Goal: Information Seeking & Learning: Learn about a topic

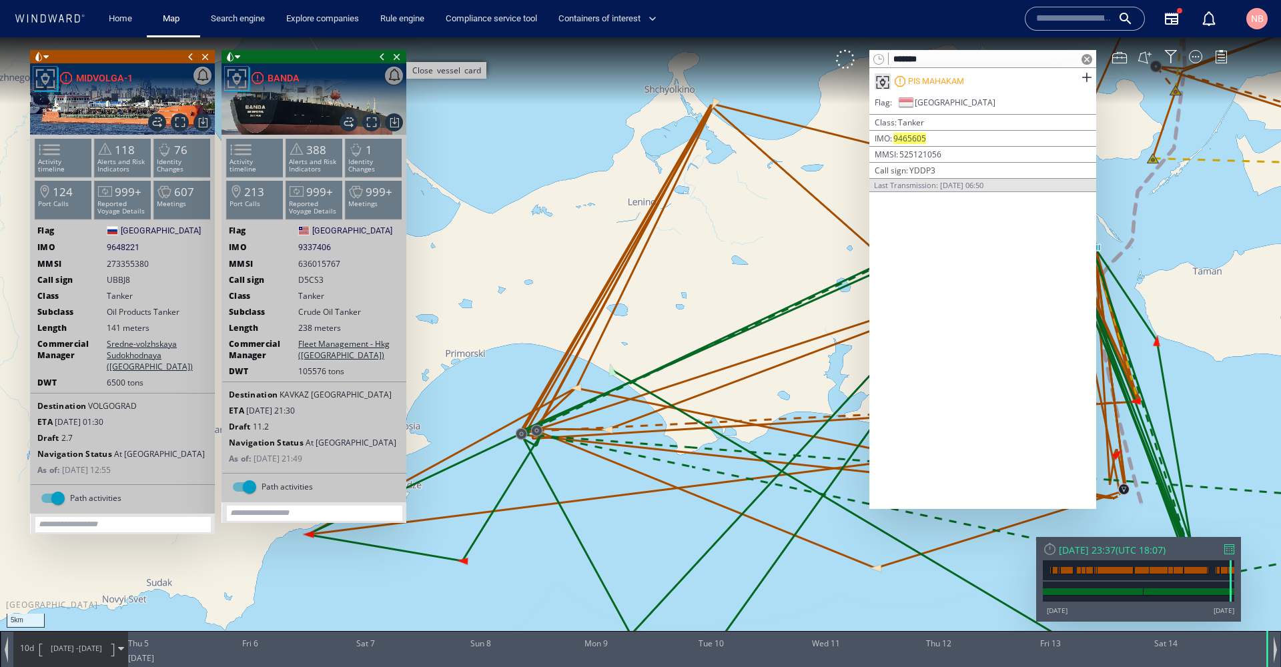
type input "*******"
click at [396, 55] on span "Close vessel card" at bounding box center [397, 56] width 15 height 13
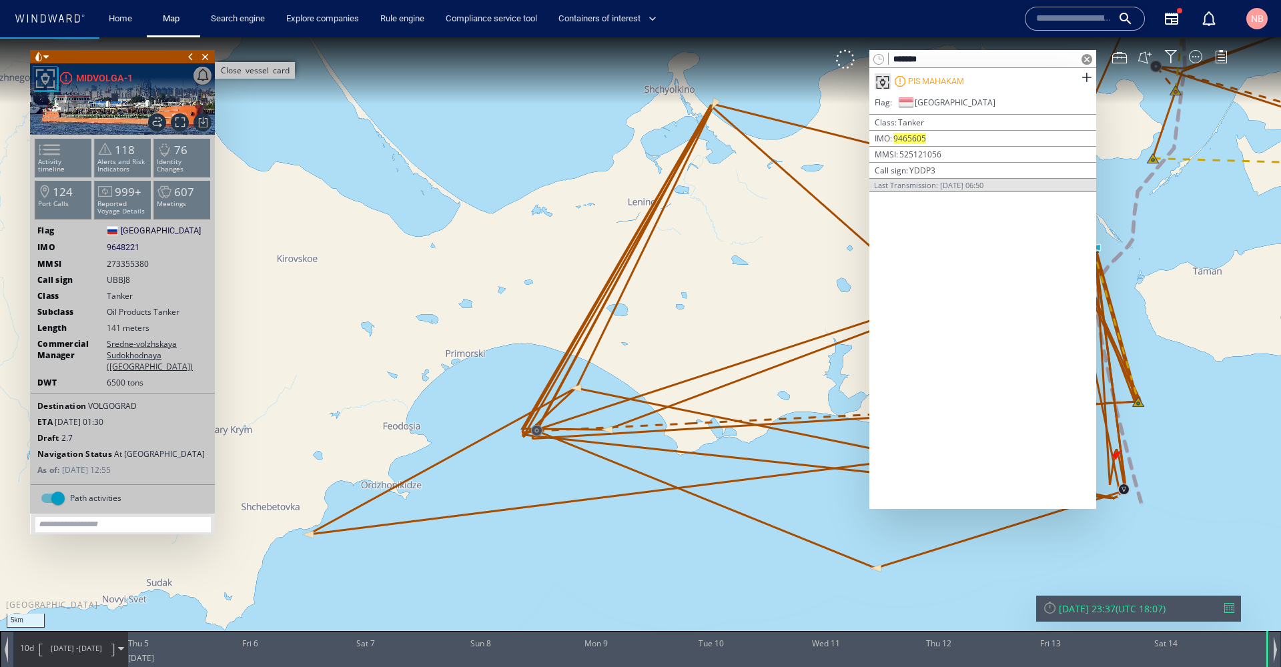
click at [209, 56] on span "Close vessel card" at bounding box center [205, 56] width 15 height 13
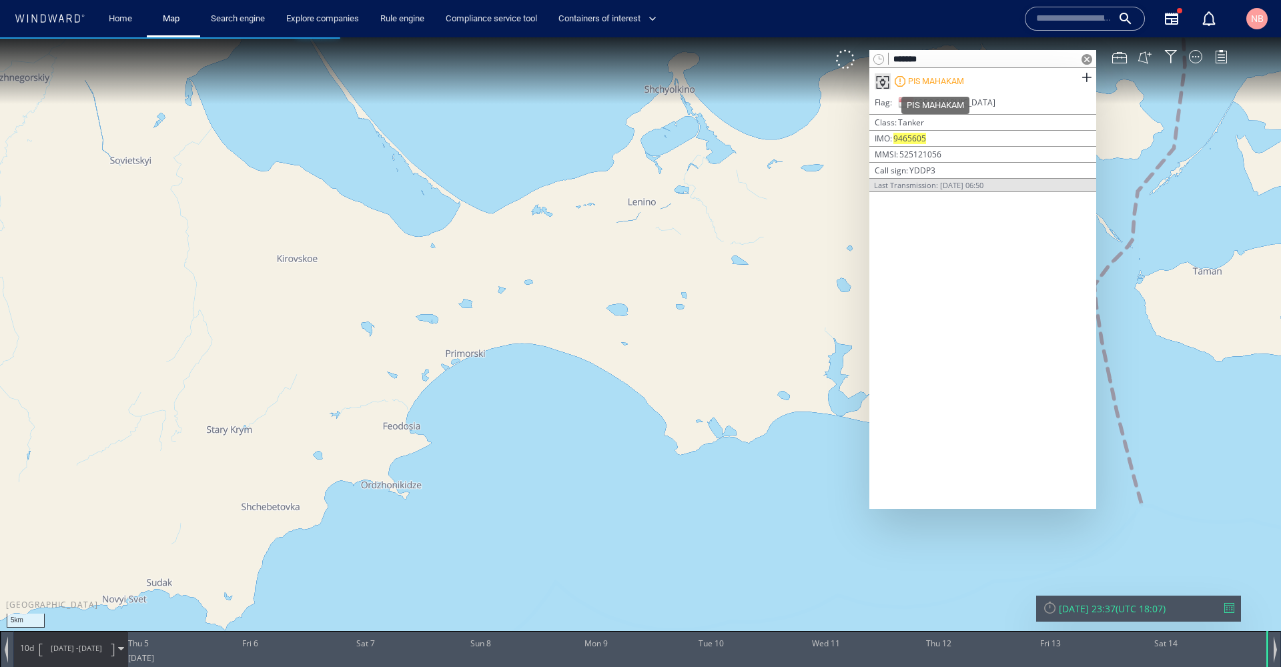
click at [932, 81] on div "PIS MAHAKAM" at bounding box center [936, 81] width 56 height 12
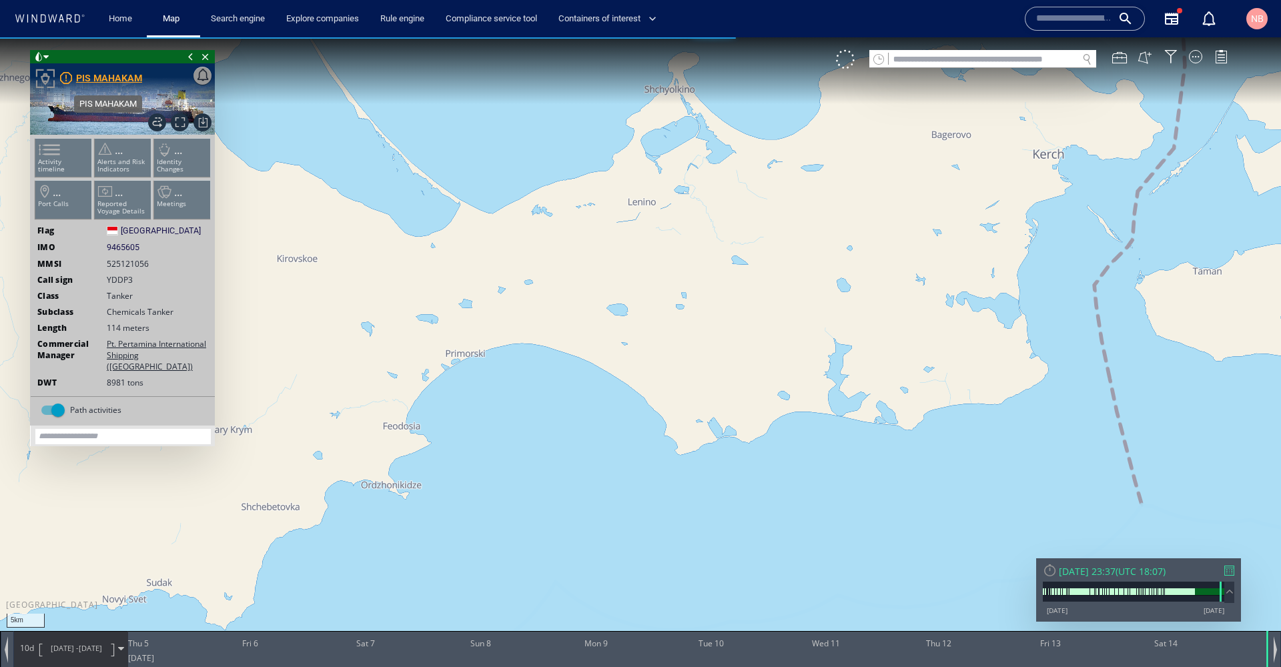
click at [116, 74] on div "PIS MAHAKAM" at bounding box center [109, 78] width 66 height 16
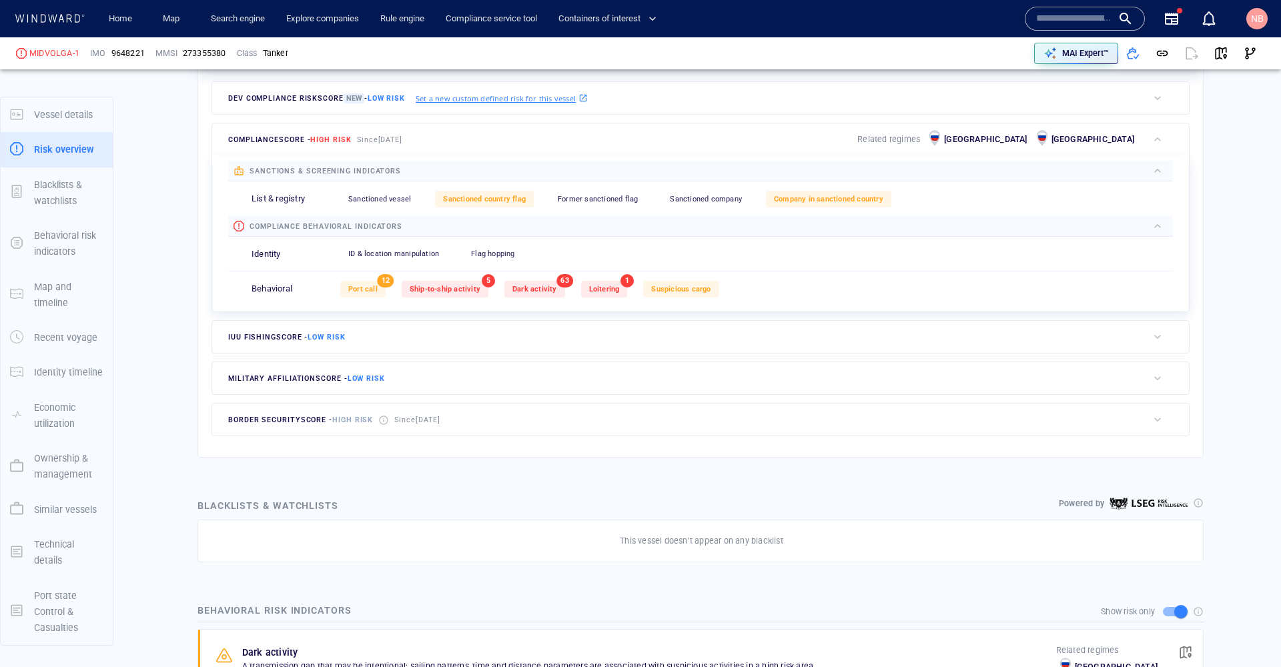
scroll to position [382, 0]
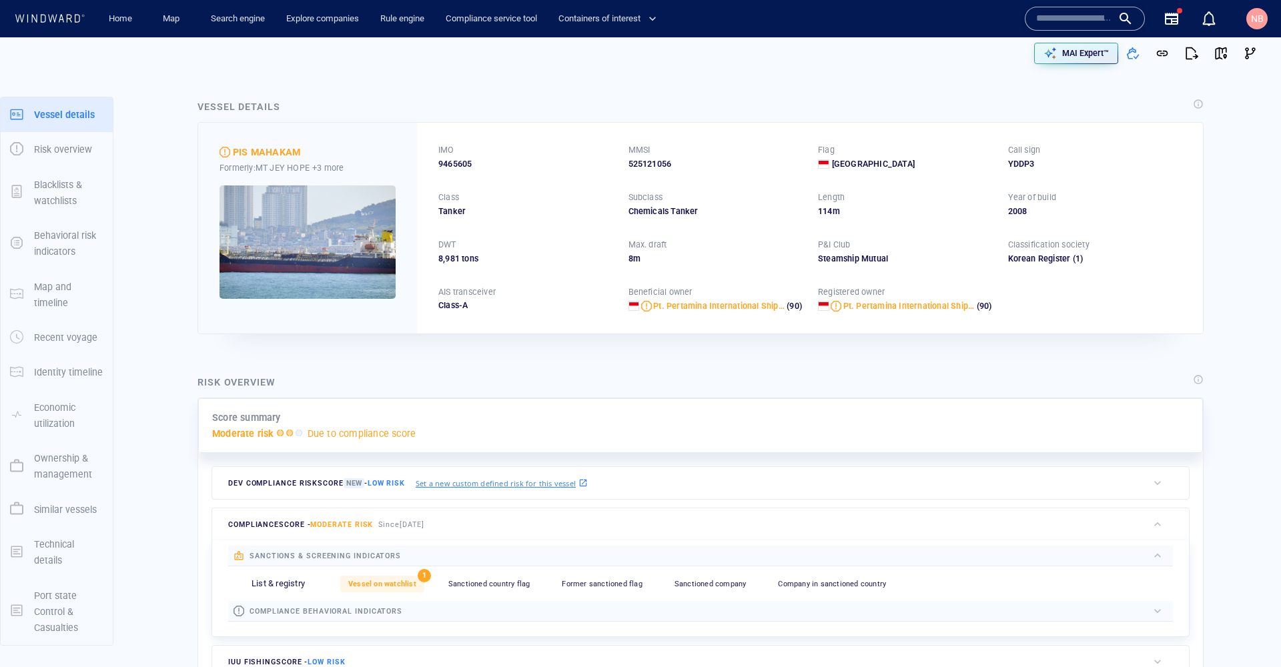
click at [1092, 15] on input "text" at bounding box center [1074, 19] width 76 height 20
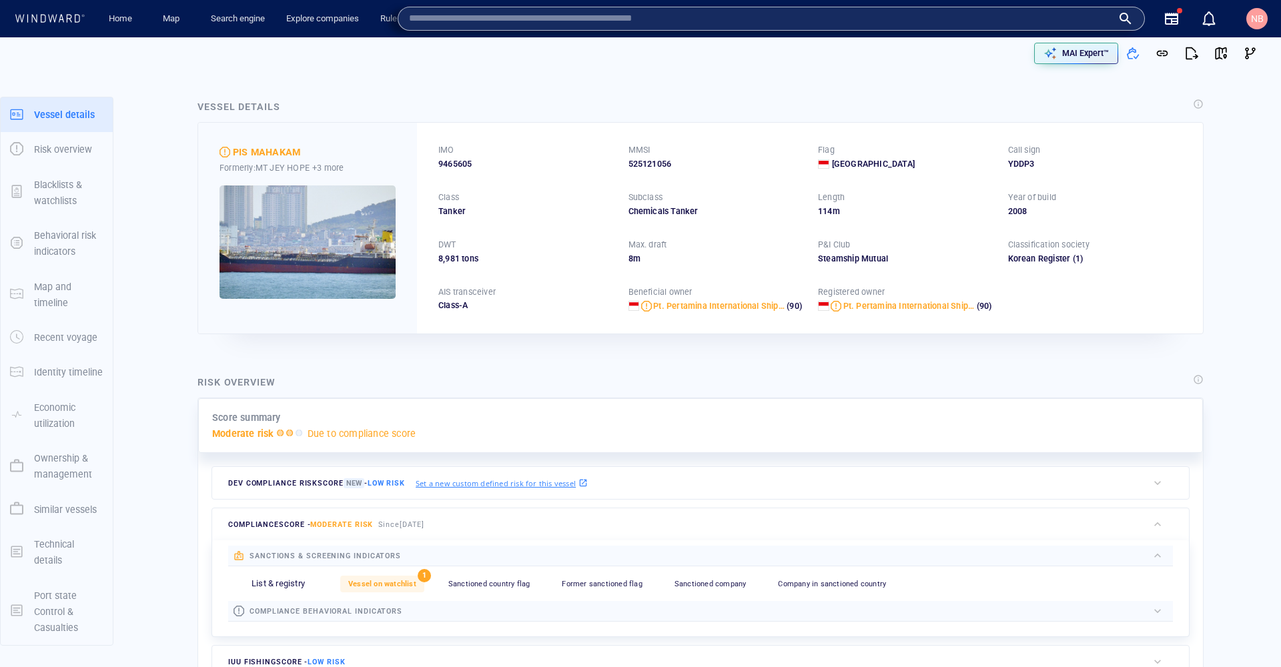
paste input "*******"
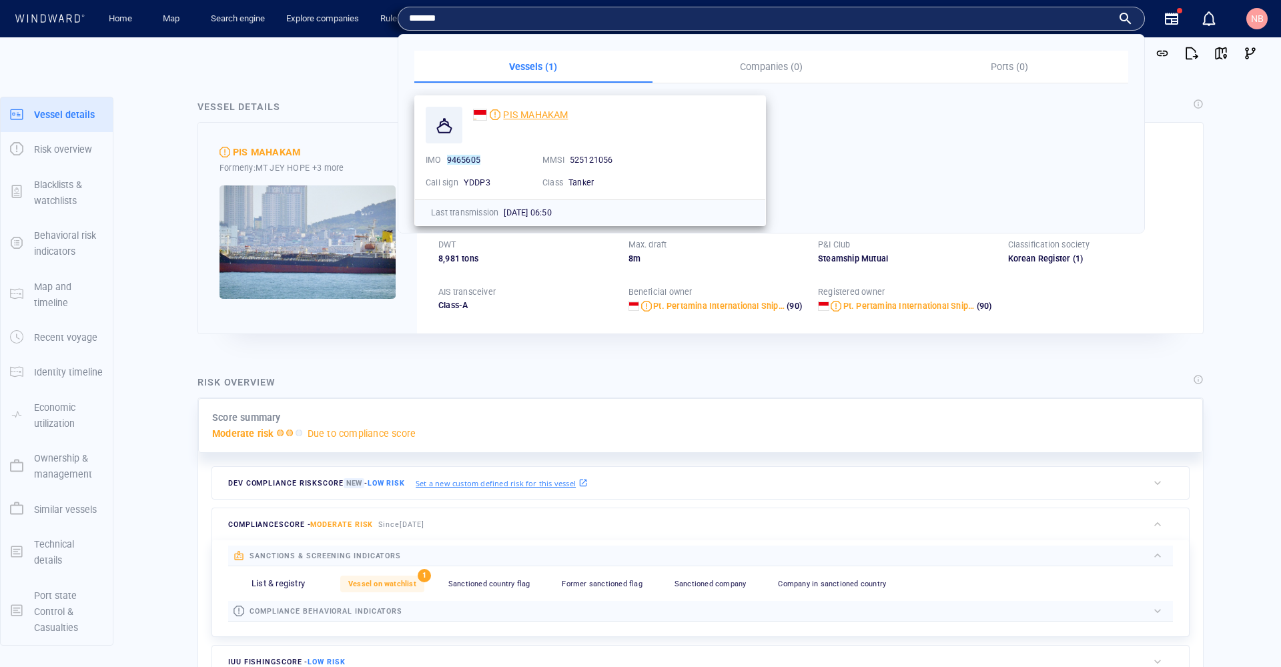
type input "*******"
click at [526, 113] on span "PIS MAHAKAM" at bounding box center [535, 114] width 65 height 11
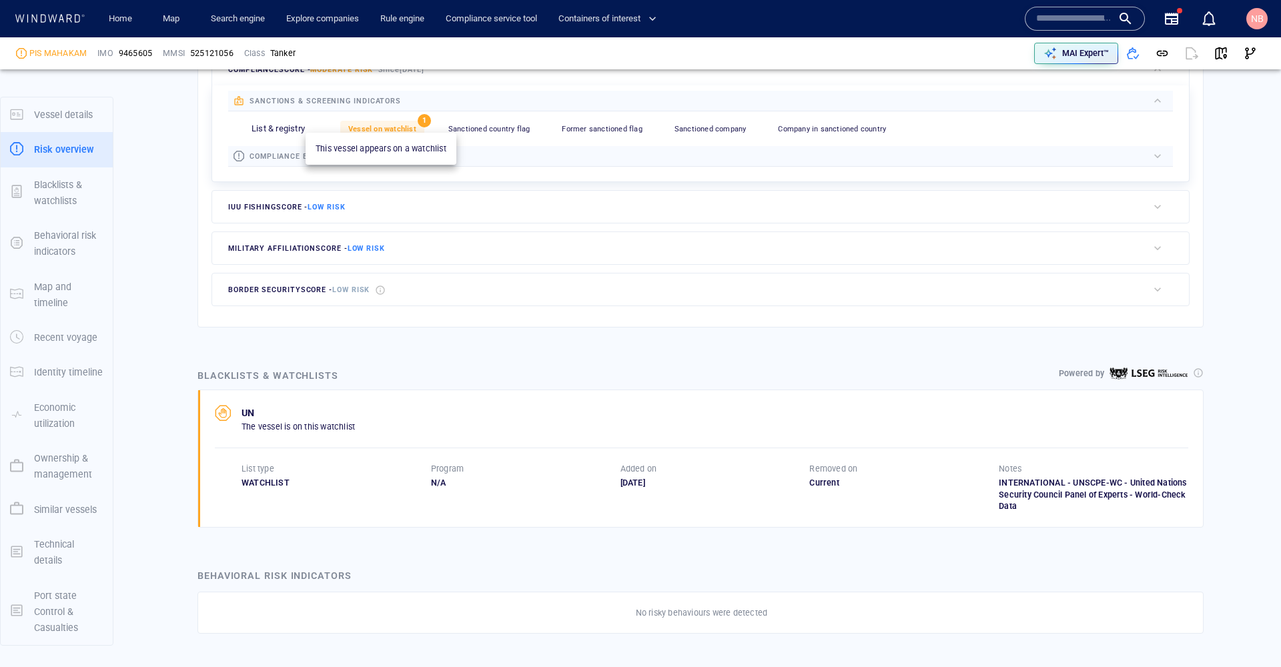
click at [388, 125] on span "Vessel on watchlist" at bounding box center [382, 129] width 68 height 9
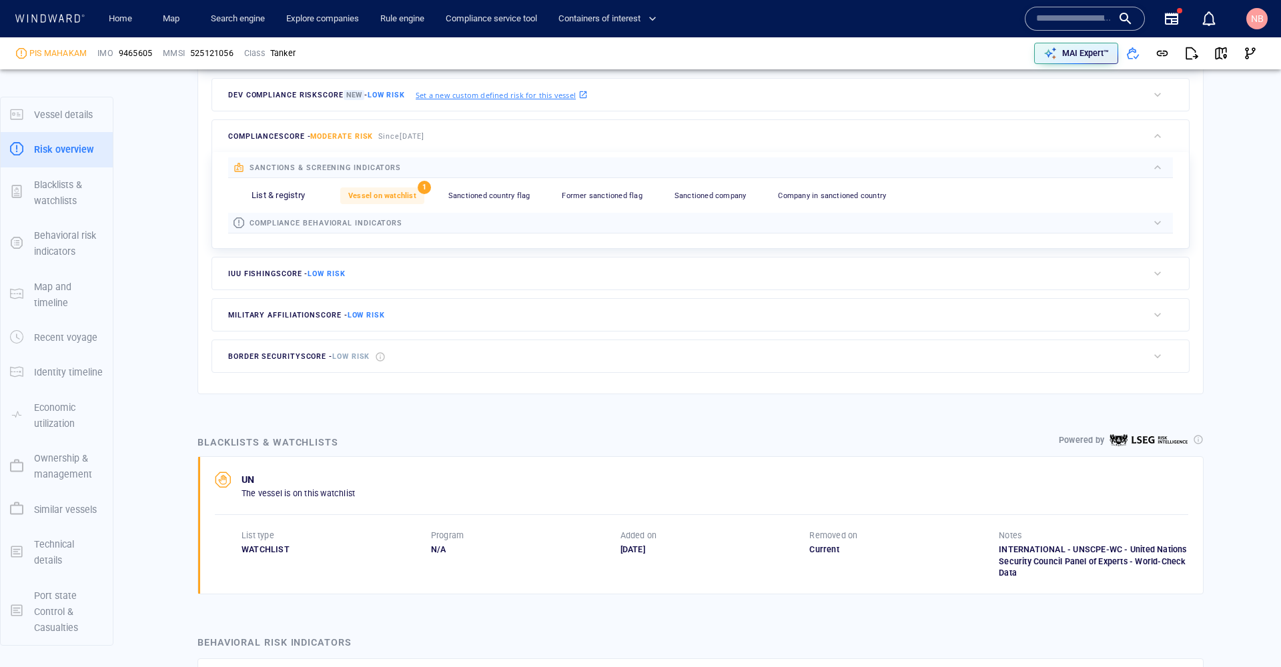
scroll to position [390, 0]
drag, startPoint x: 991, startPoint y: 540, endPoint x: 1121, endPoint y: 552, distance: 130.0
click at [1121, 552] on div "INTERNATIONAL - UNSCPE-WC - United Nations Security Council Panel of Experts - …" at bounding box center [1092, 560] width 189 height 36
copy div "INTERNATIONAL - UNSCPE-WC - United Nations Security Council Panel of Experts"
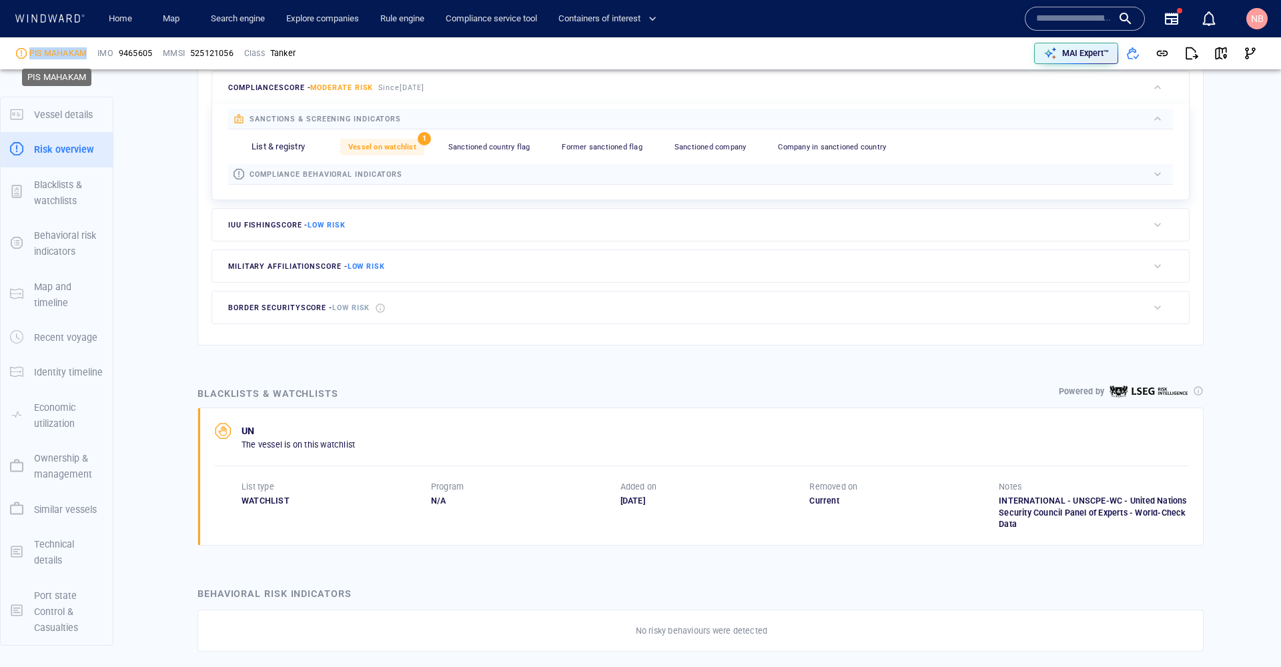
drag, startPoint x: 30, startPoint y: 52, endPoint x: 85, endPoint y: 51, distance: 55.4
click at [85, 51] on div "PIS MAHAKAM" at bounding box center [57, 53] width 57 height 12
drag, startPoint x: 29, startPoint y: 53, endPoint x: 88, endPoint y: 53, distance: 59.4
click at [88, 53] on div "PIS MAHAKAM" at bounding box center [51, 53] width 81 height 23
copy div "PIS MAHAKAM"
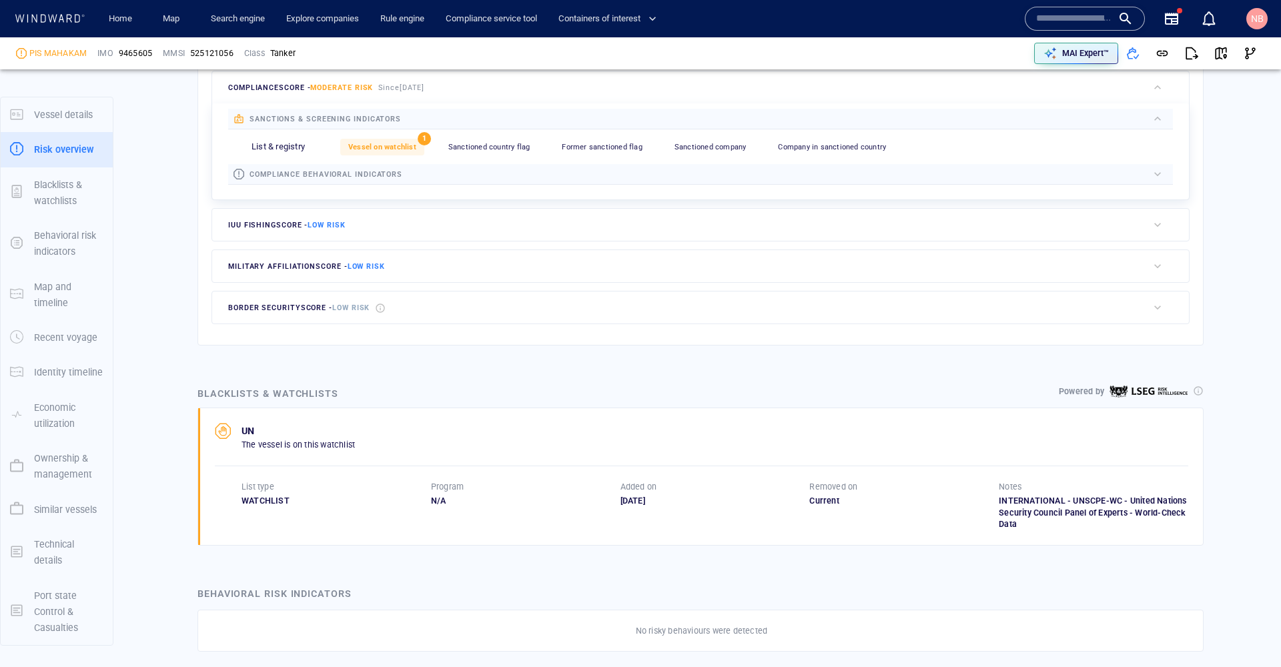
click at [223, 424] on div at bounding box center [228, 437] width 27 height 28
